Goal: Find specific page/section: Find specific page/section

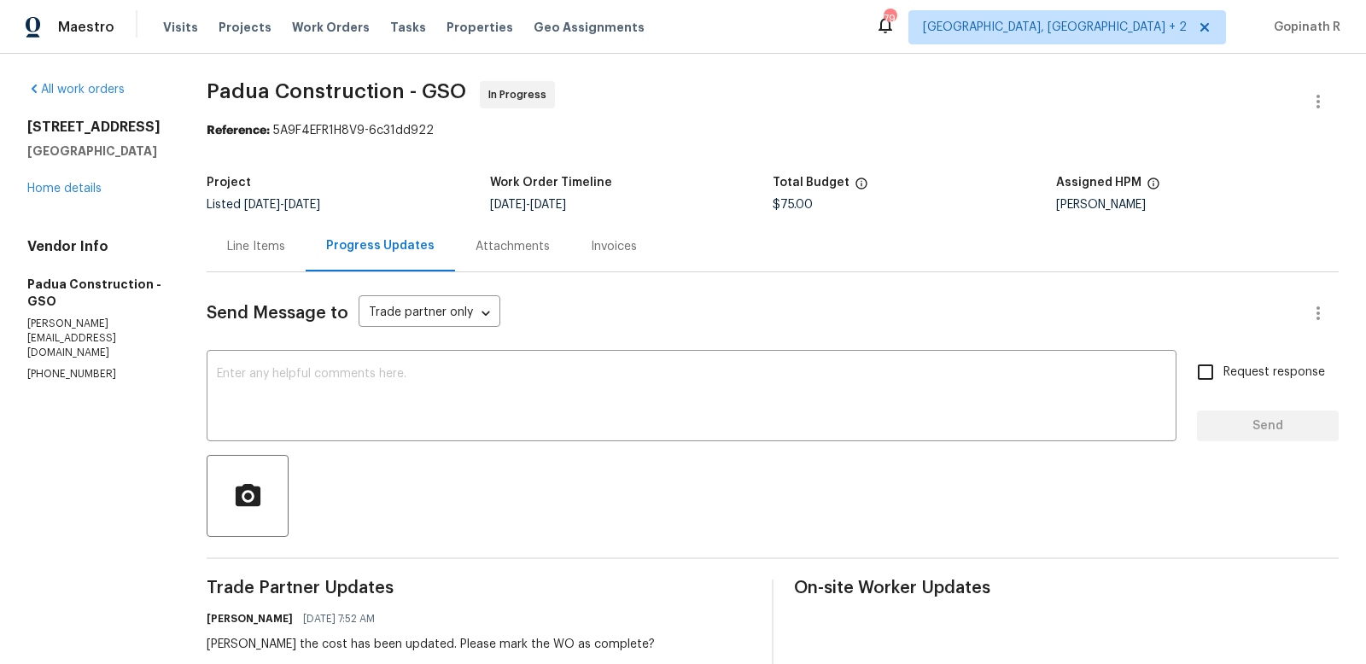
click at [408, 475] on div at bounding box center [773, 496] width 1132 height 82
click at [1322, 102] on icon "button" at bounding box center [1318, 101] width 20 height 20
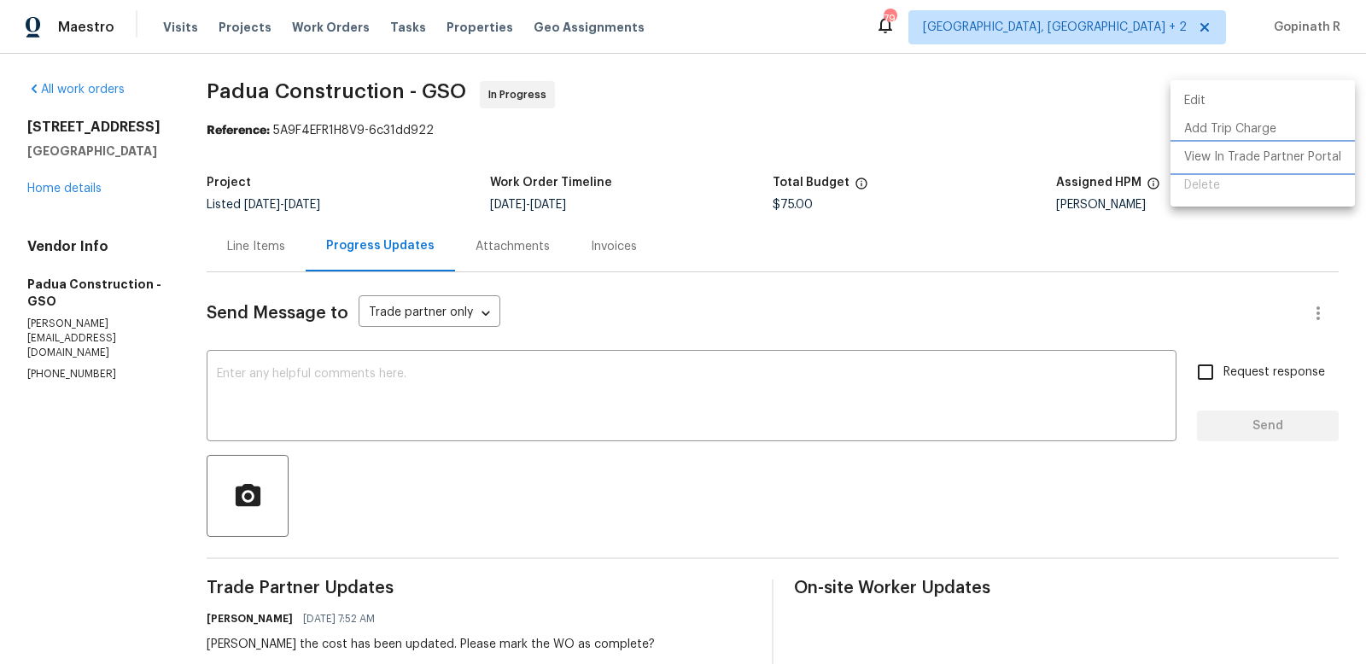
click at [1262, 155] on li "View In Trade Partner Portal" at bounding box center [1262, 157] width 184 height 28
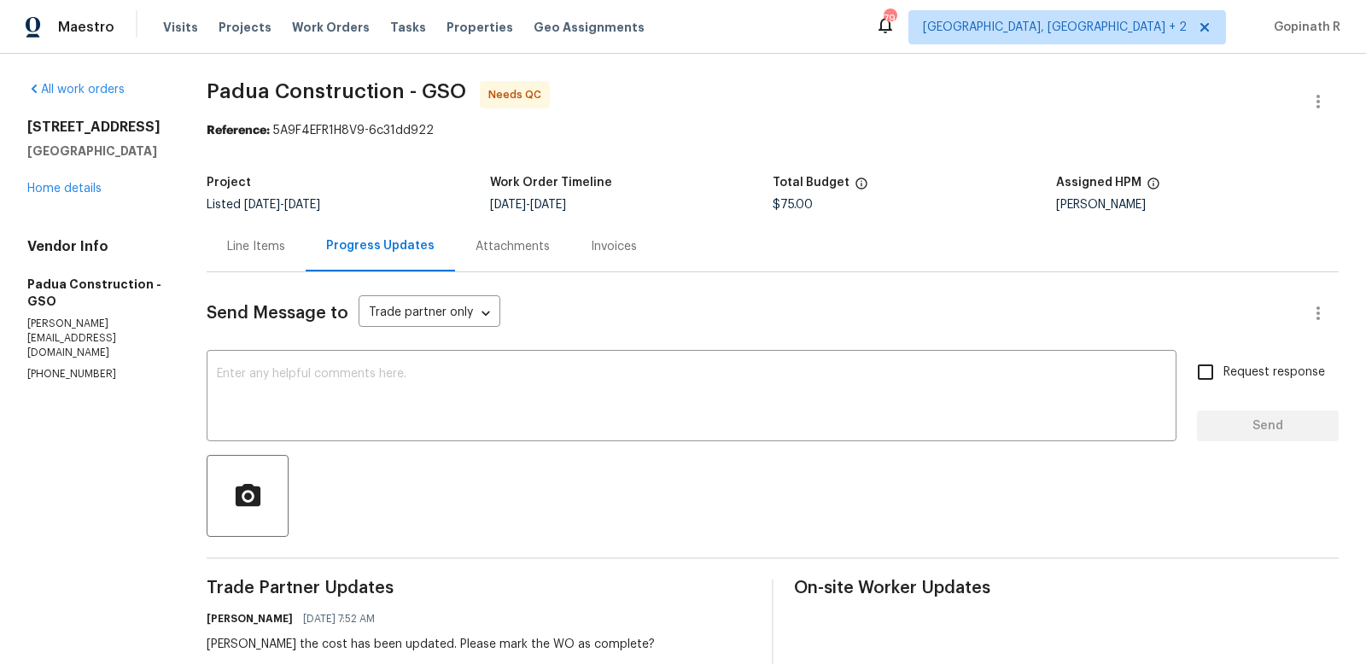
click at [249, 256] on div "Line Items" at bounding box center [256, 246] width 99 height 50
